Goal: Task Accomplishment & Management: Use online tool/utility

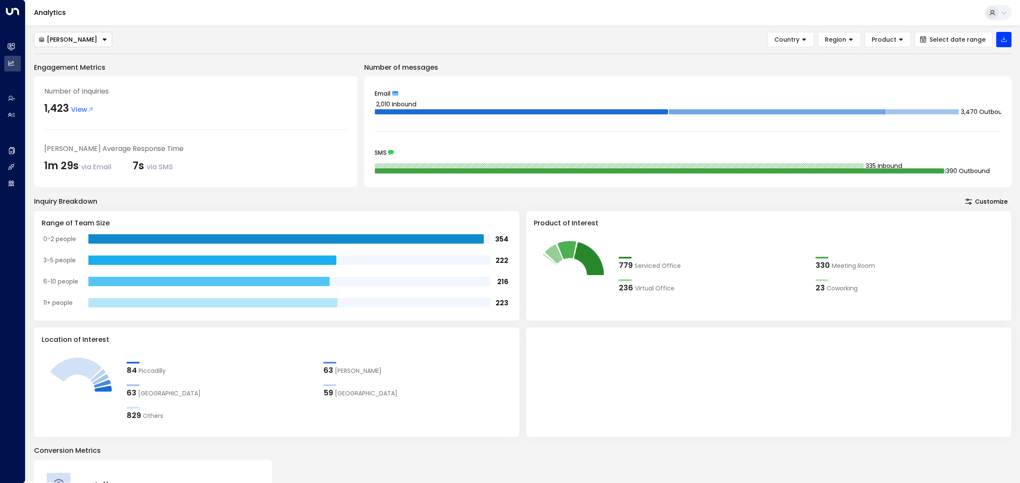
click at [73, 36] on div "[PERSON_NAME]" at bounding box center [68, 40] width 59 height 8
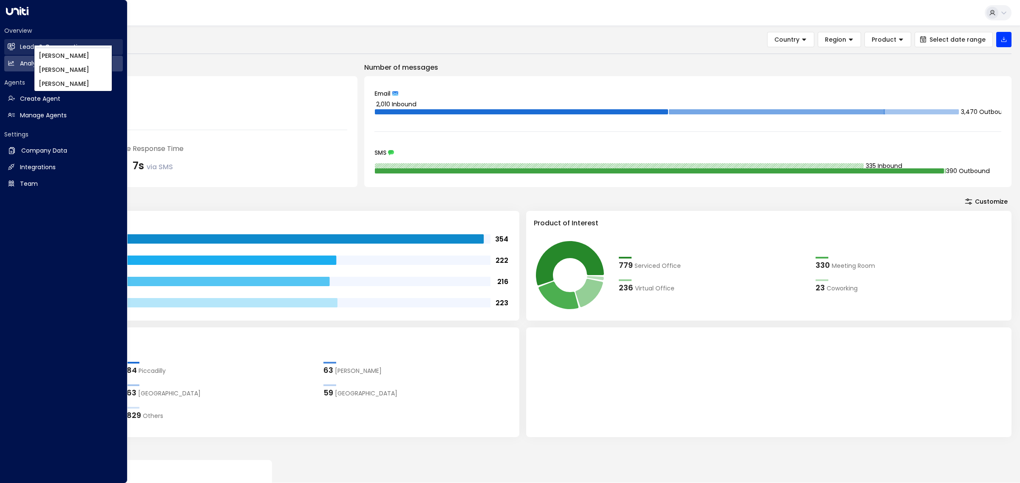
click at [24, 45] on h2 "Leads & Conversations" at bounding box center [54, 46] width 68 height 9
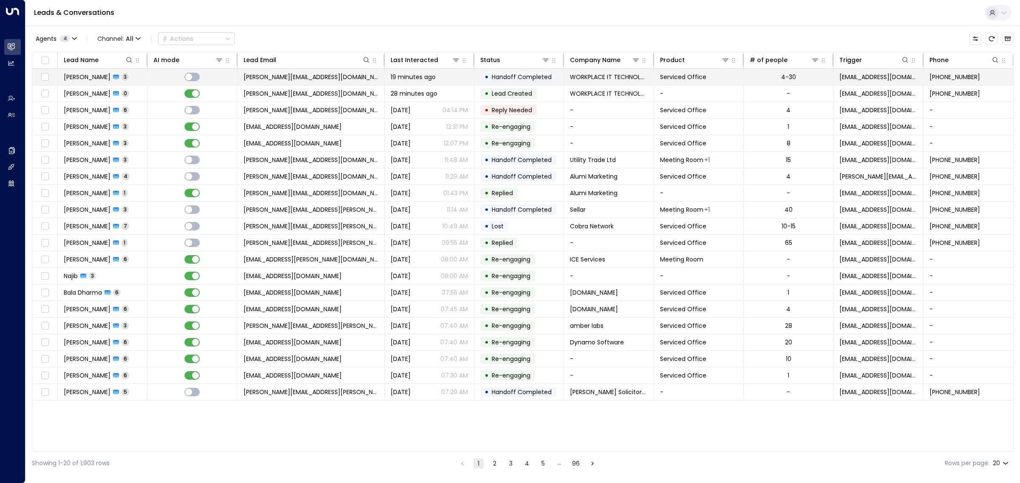
click at [323, 73] on span "[PERSON_NAME][EMAIL_ADDRESS][DOMAIN_NAME]" at bounding box center [310, 77] width 135 height 8
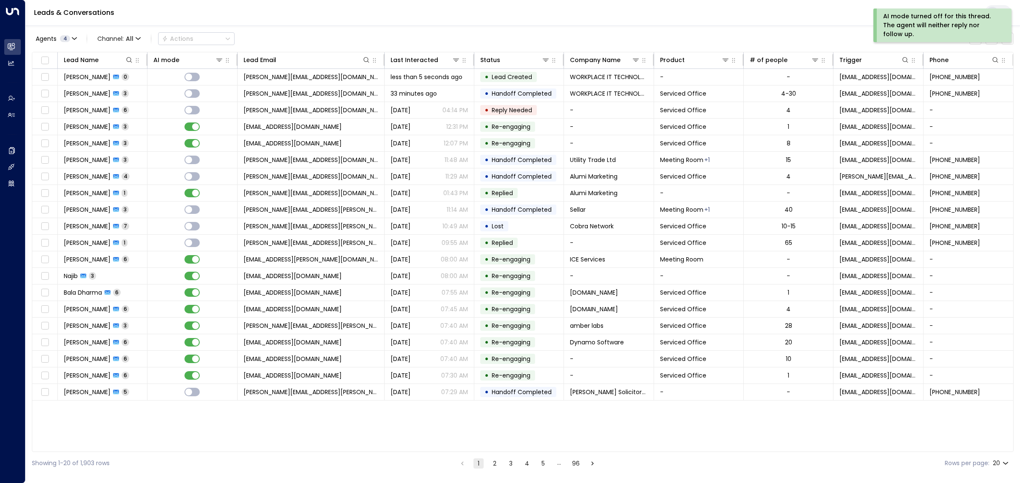
click at [542, 18] on div "Leads & Conversations" at bounding box center [522, 13] width 994 height 26
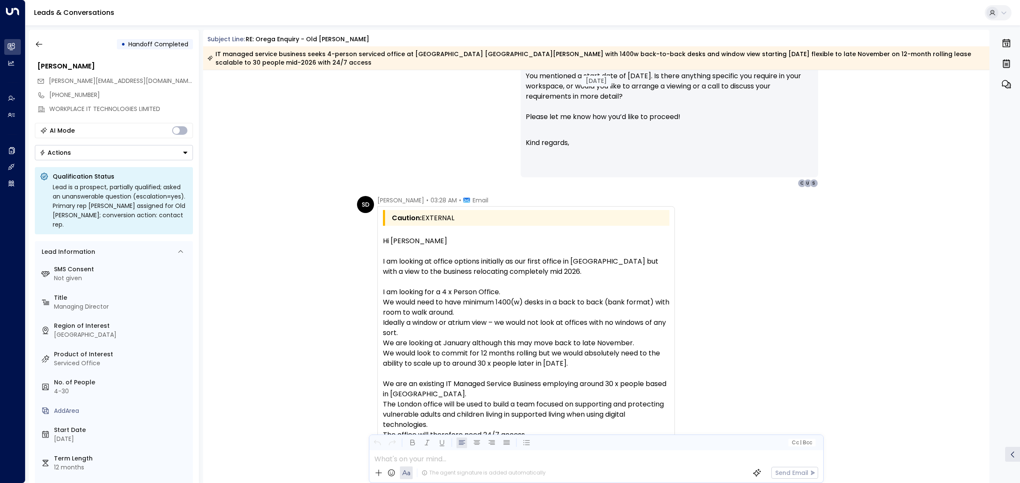
scroll to position [1027, 0]
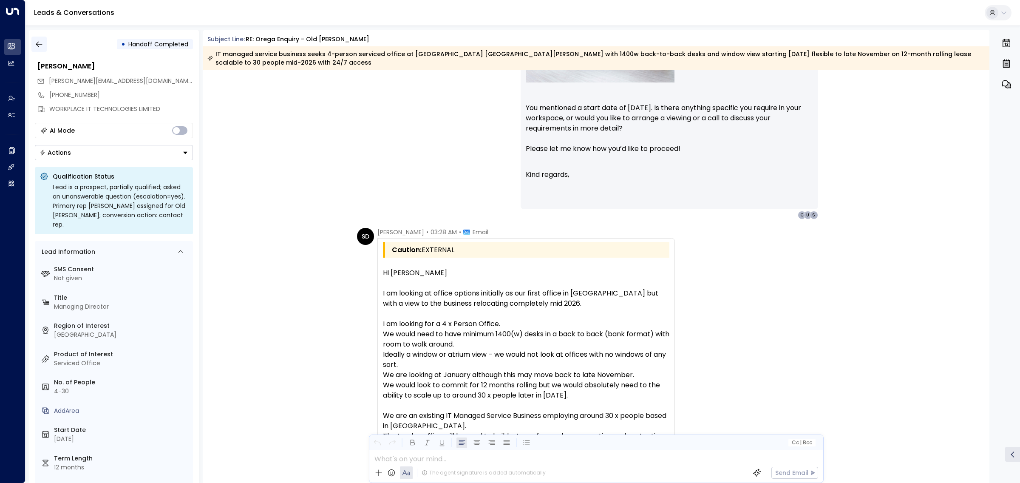
click at [37, 48] on icon "button" at bounding box center [39, 44] width 8 height 8
click at [42, 45] on icon "button" at bounding box center [39, 44] width 8 height 8
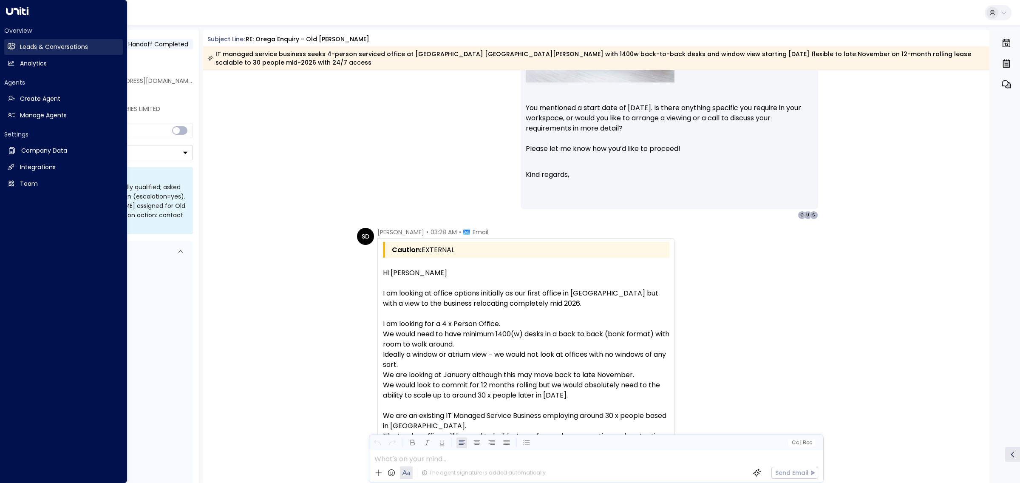
click at [40, 49] on h2 "Leads & Conversations" at bounding box center [54, 46] width 68 height 9
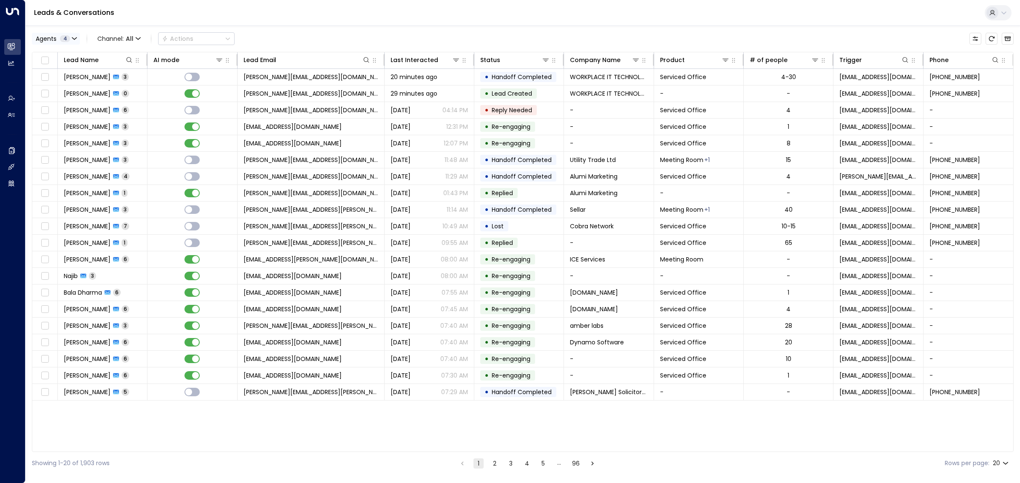
click at [64, 43] on button "Agents 4" at bounding box center [56, 39] width 48 height 12
click at [77, 116] on button "Clear" at bounding box center [81, 116] width 17 height 7
click at [69, 83] on div "[PERSON_NAME]" at bounding box center [69, 81] width 47 height 9
click at [142, 120] on button "Apply" at bounding box center [144, 116] width 25 height 12
